Goal: Information Seeking & Learning: Learn about a topic

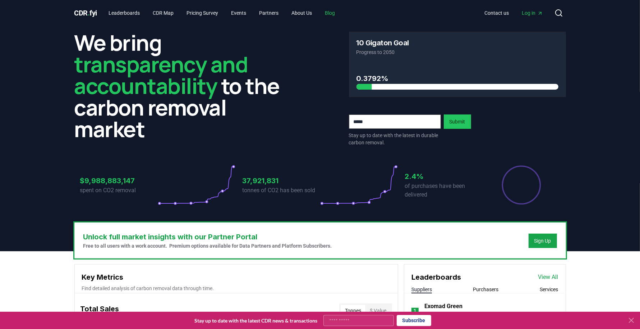
click at [341, 12] on link "Blog" at bounding box center [330, 12] width 22 height 13
click at [334, 14] on link "Blog" at bounding box center [330, 12] width 22 height 13
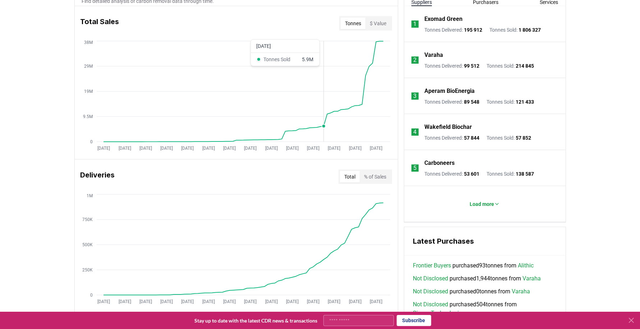
scroll to position [288, 0]
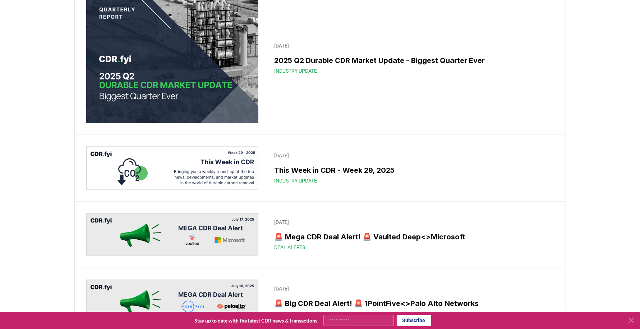
scroll to position [717, 0]
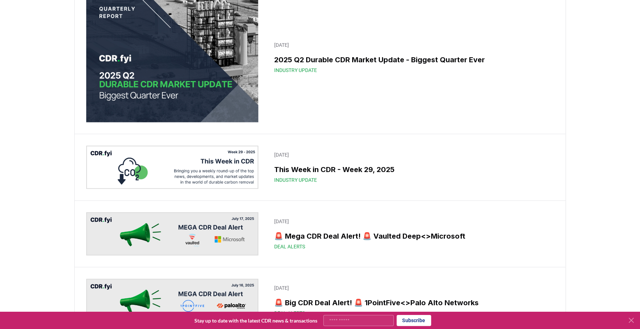
click at [192, 122] on img at bounding box center [172, 57] width 173 height 129
click at [184, 122] on img at bounding box center [172, 57] width 173 height 129
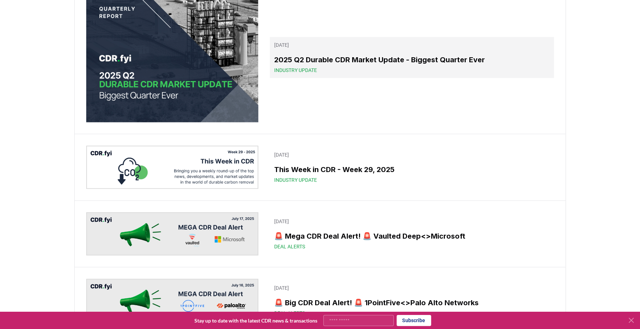
click at [326, 65] on h3 "2025 Q2 Durable CDR Market Update - Biggest Quarter Ever" at bounding box center [411, 59] width 275 height 11
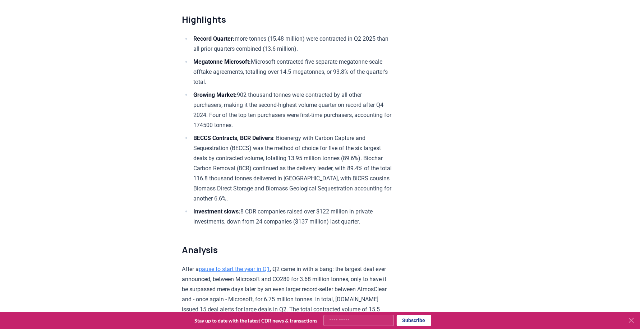
scroll to position [252, 0]
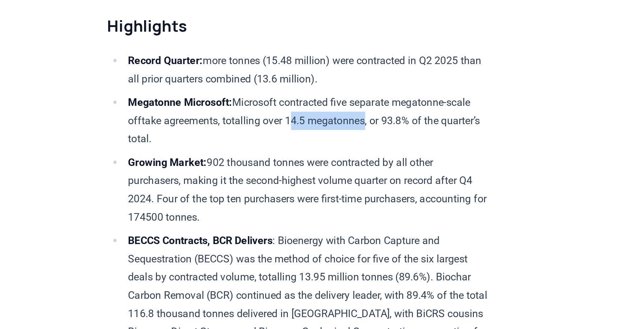
drag, startPoint x: 298, startPoint y: 69, endPoint x: 342, endPoint y: 70, distance: 43.2
click at [342, 70] on li "Megatonne Microsoft: Microsoft contracted five separate megatonne-scale offtake…" at bounding box center [292, 71] width 201 height 30
click at [300, 68] on li "Megatonne Microsoft: Microsoft contracted five separate megatonne-scale offtake…" at bounding box center [292, 71] width 201 height 30
drag, startPoint x: 299, startPoint y: 69, endPoint x: 308, endPoint y: 69, distance: 9.0
click at [308, 69] on li "Megatonne Microsoft: Microsoft contracted five separate megatonne-scale offtake…" at bounding box center [292, 71] width 201 height 30
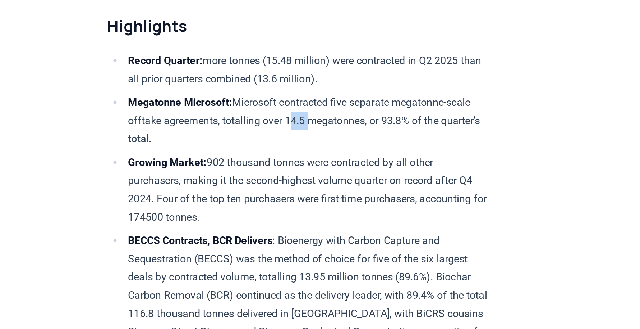
copy li "14.5"
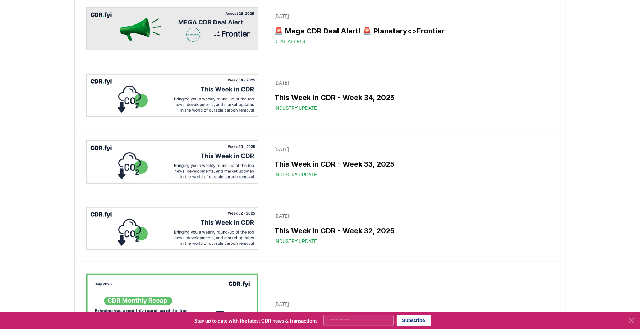
scroll to position [717, 0]
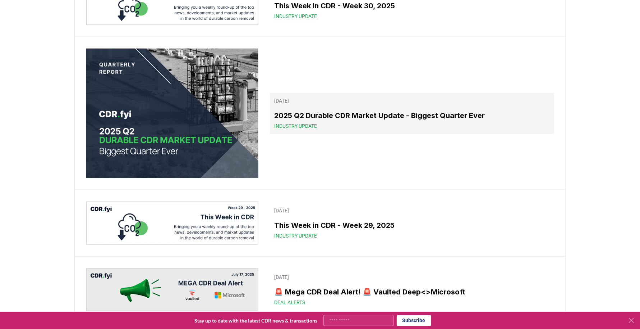
click at [301, 129] on span "Industry Update" at bounding box center [295, 125] width 43 height 7
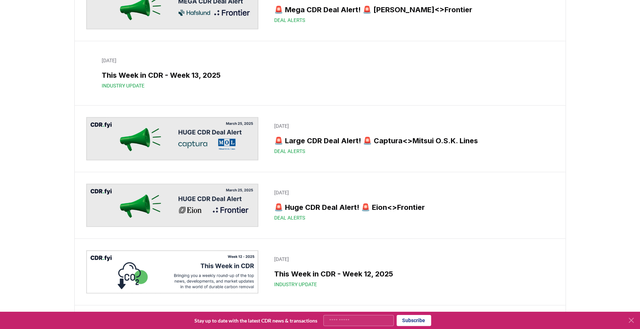
scroll to position [3839, 0]
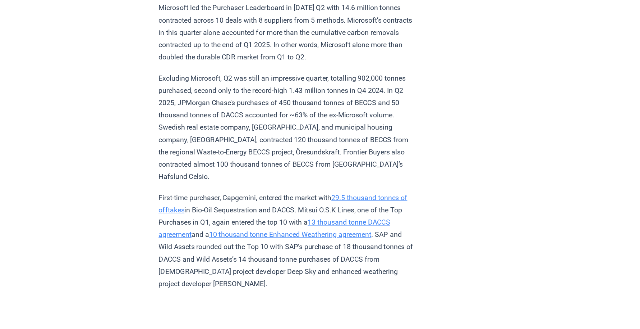
scroll to position [1717, 0]
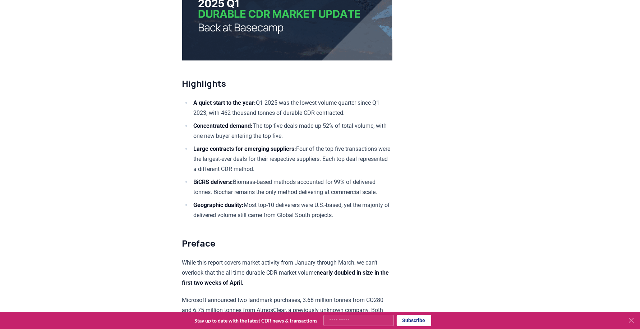
scroll to position [189, 0]
click at [633, 319] on icon at bounding box center [632, 320] width 9 height 9
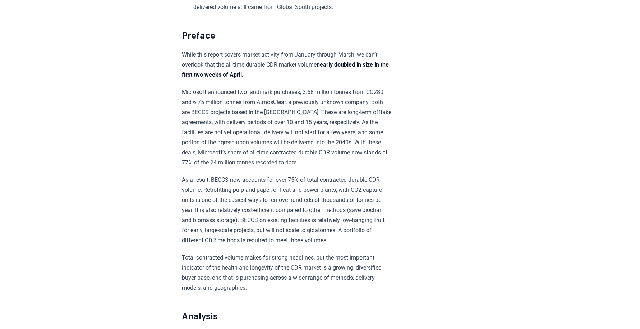
scroll to position [401, 0]
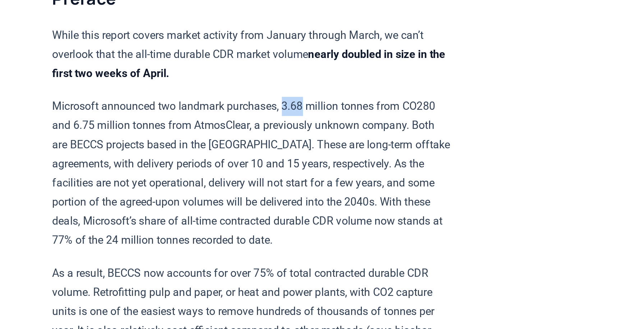
drag, startPoint x: 306, startPoint y: 84, endPoint x: 317, endPoint y: 85, distance: 11.2
click at [317, 85] on p "Microsoft announced two landmark purchases, 3.68 million tonnes from CO280 and …" at bounding box center [287, 122] width 210 height 81
click at [342, 97] on p "Microsoft announced two landmark purchases, 3.68 million tonnes from CO280 and …" at bounding box center [287, 122] width 210 height 81
click at [372, 70] on p "While this report covers market activity from January through March, we can’t o…" at bounding box center [287, 60] width 210 height 30
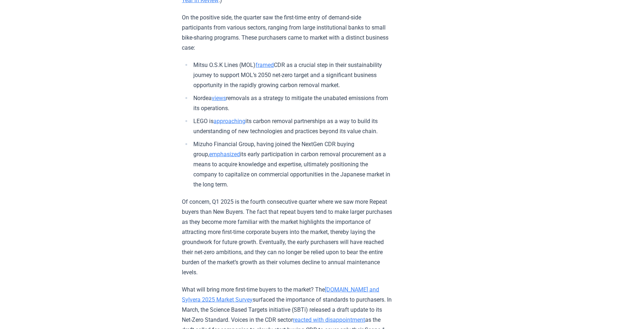
scroll to position [731, 0]
